Goal: Consume media (video, audio)

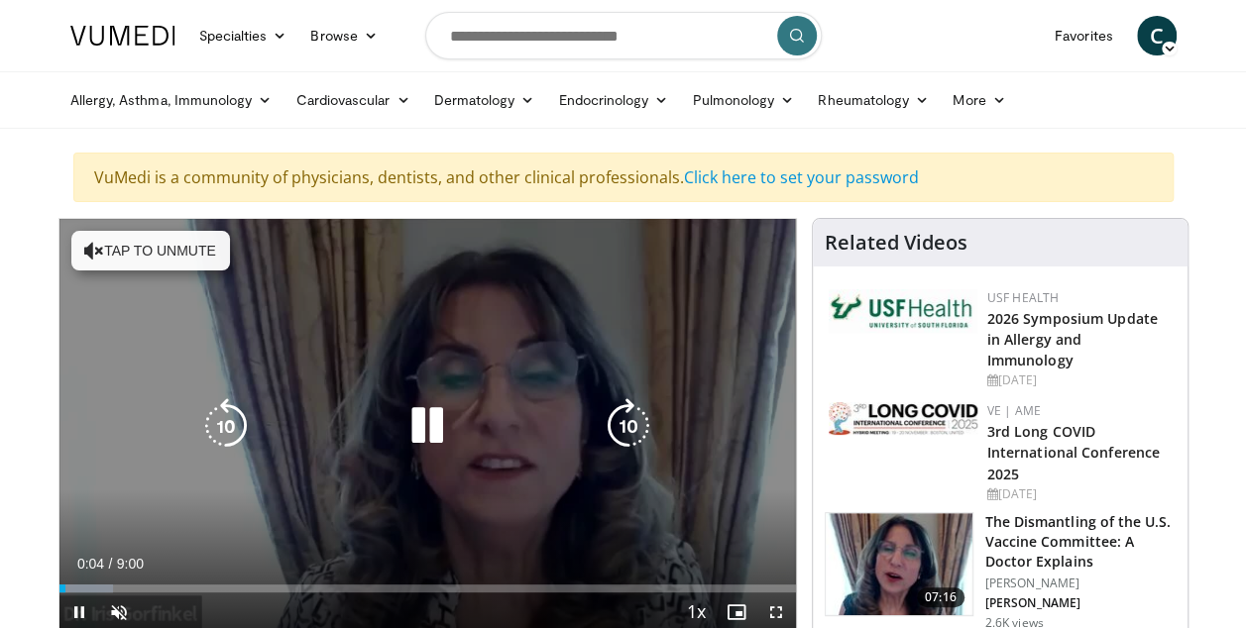
click at [432, 427] on icon "Video Player" at bounding box center [427, 426] width 56 height 56
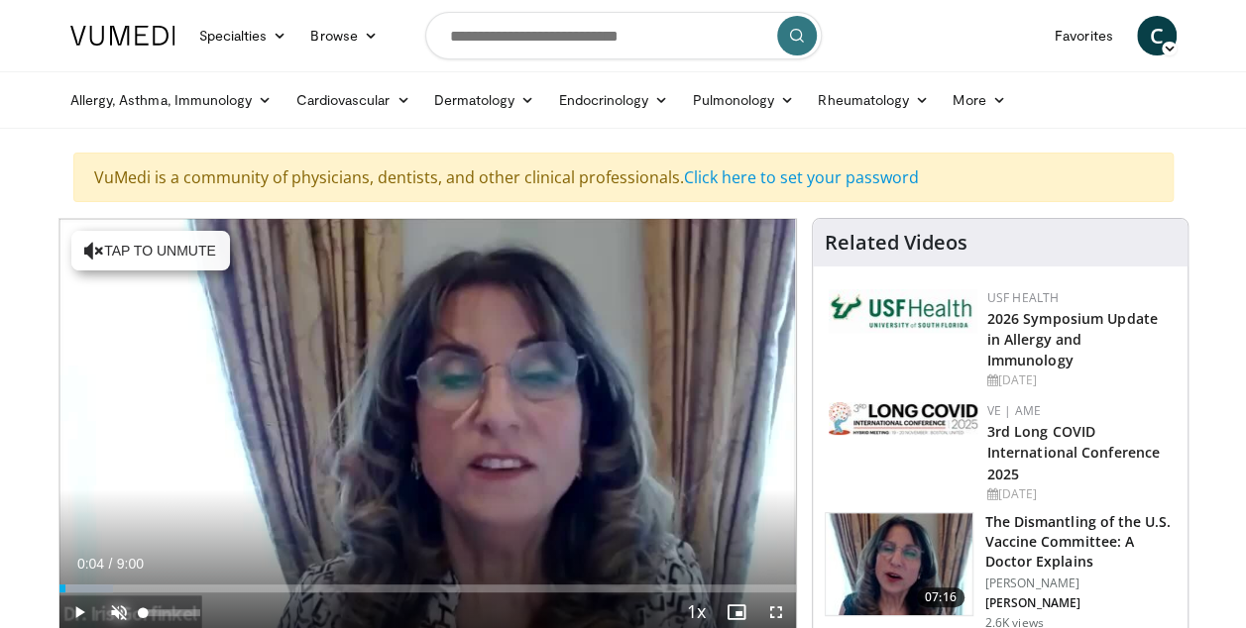
click at [118, 616] on span "Video Player" at bounding box center [119, 613] width 40 height 40
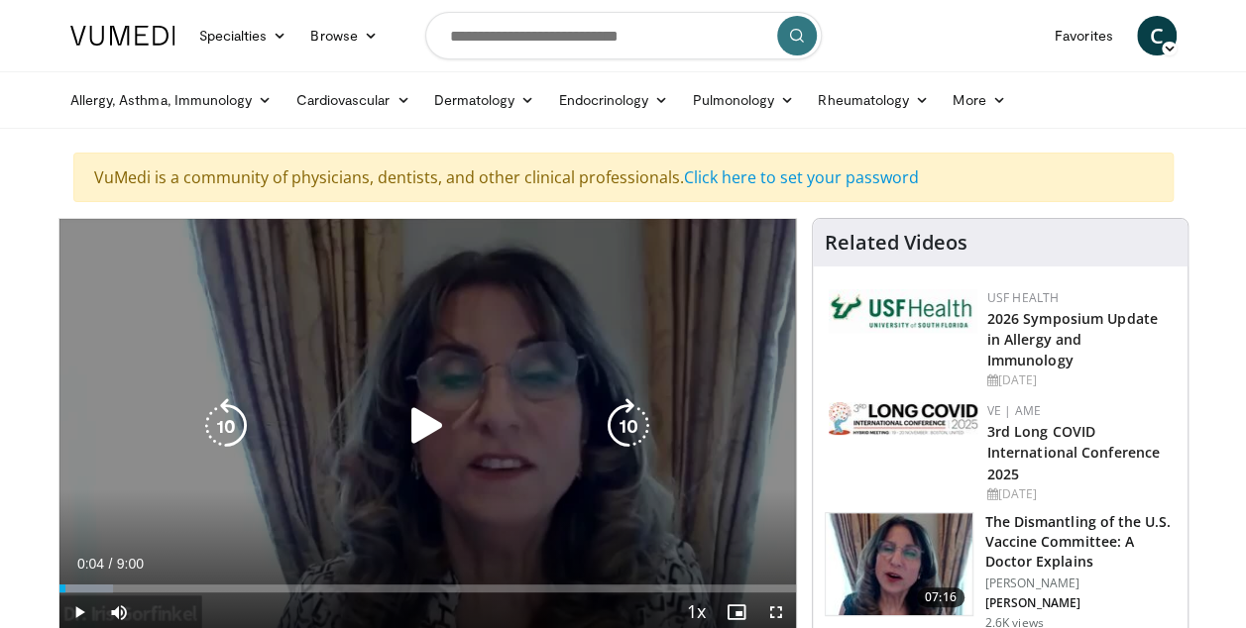
click at [428, 428] on icon "Video Player" at bounding box center [427, 426] width 56 height 56
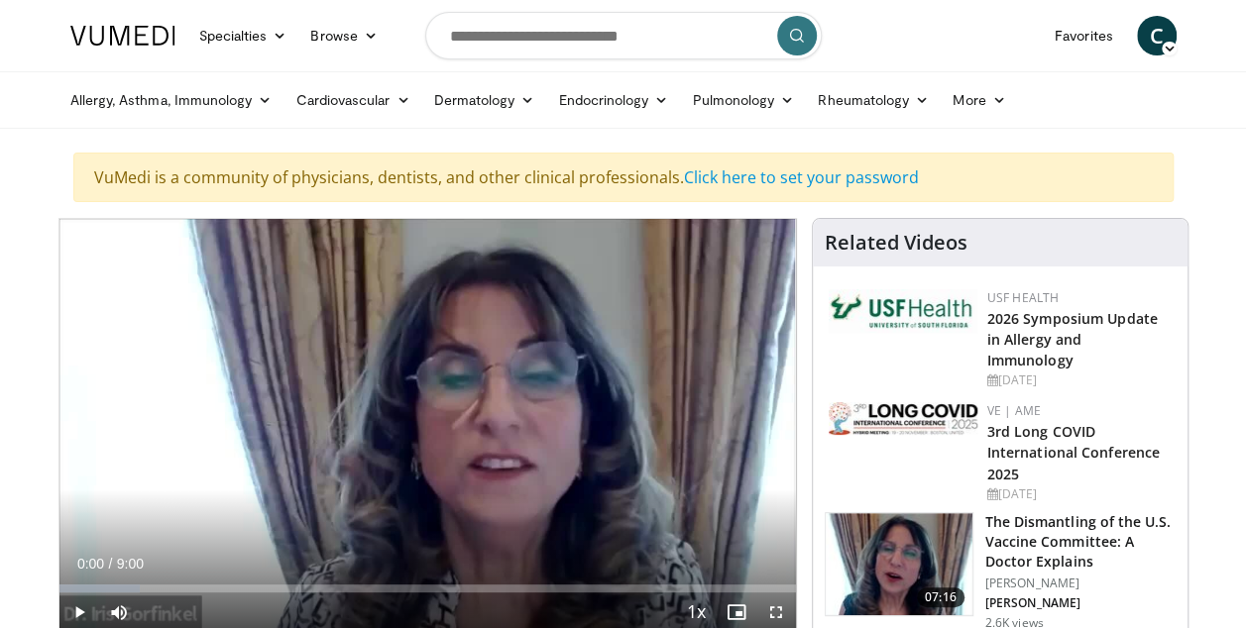
drag, startPoint x: 72, startPoint y: 591, endPoint x: 54, endPoint y: 589, distance: 18.9
